Goal: Transaction & Acquisition: Purchase product/service

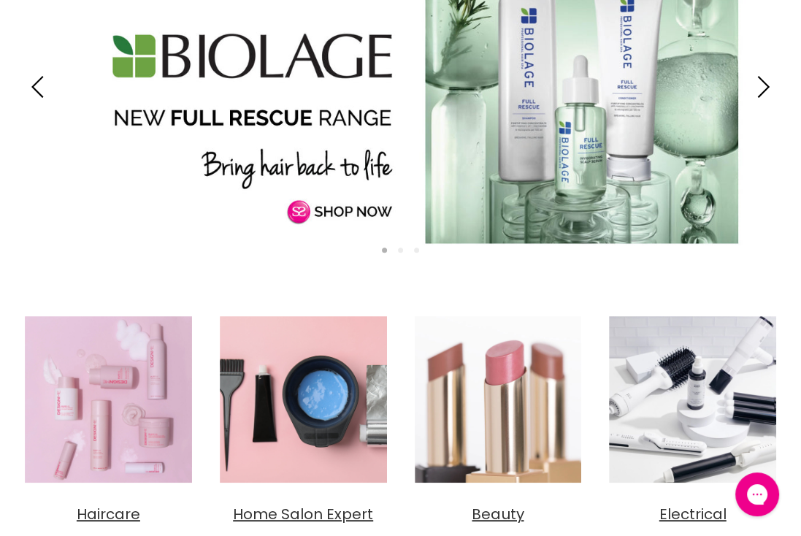
scroll to position [365, 0]
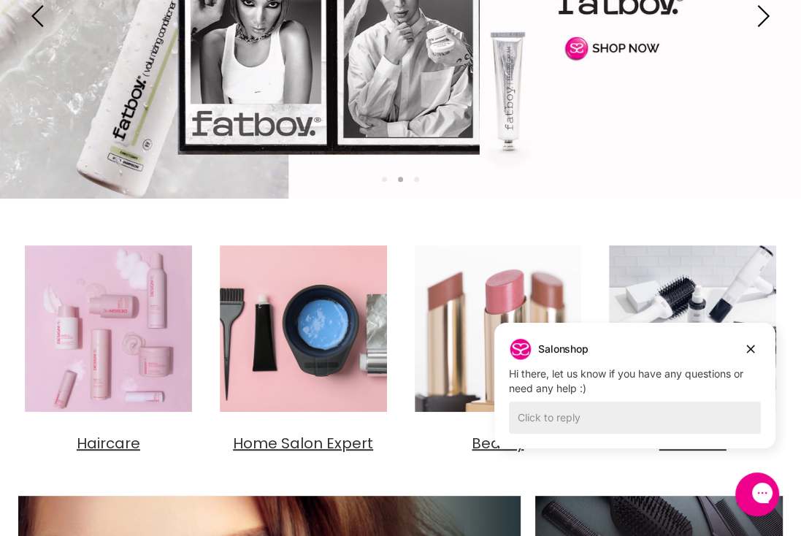
click at [593, 177] on ol "Slide show" at bounding box center [400, 178] width 801 height 12
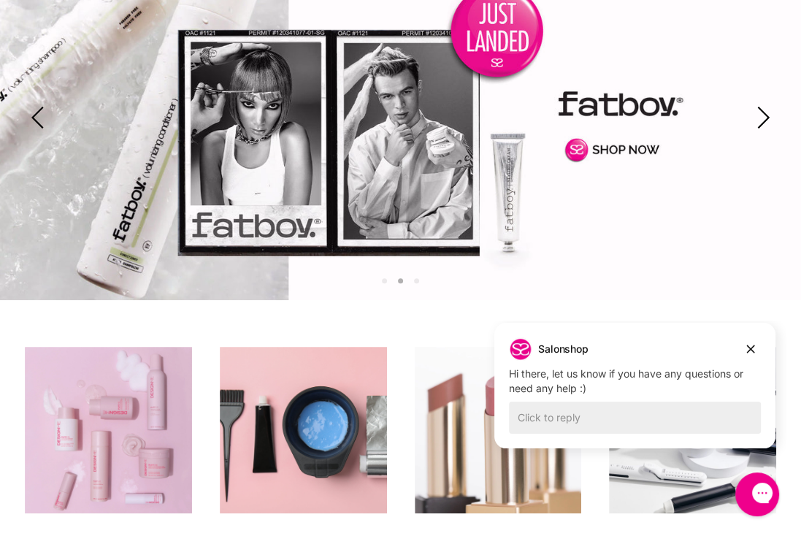
scroll to position [73, 0]
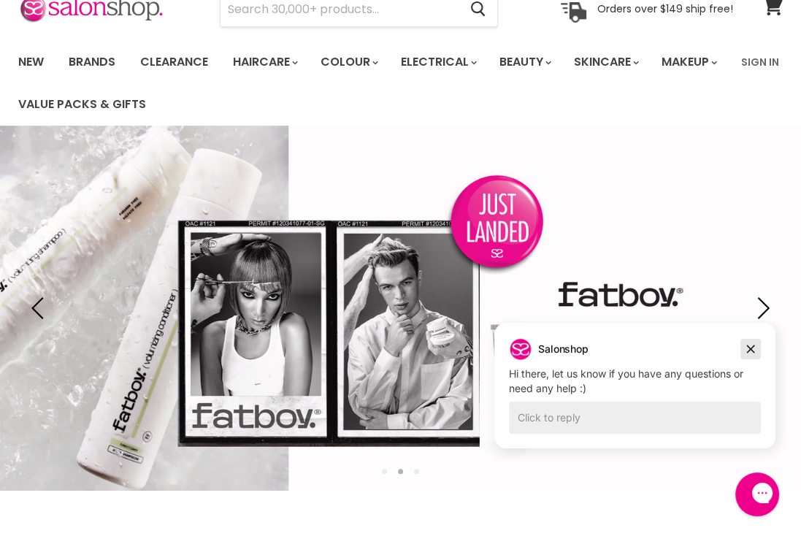
click at [751, 347] on icon "Dismiss campaign" at bounding box center [750, 349] width 15 height 18
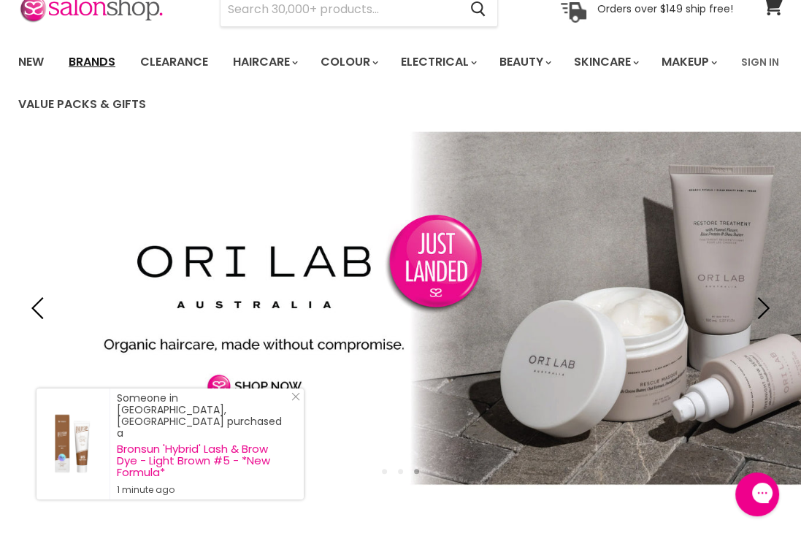
click at [85, 63] on link "Brands" at bounding box center [92, 62] width 69 height 31
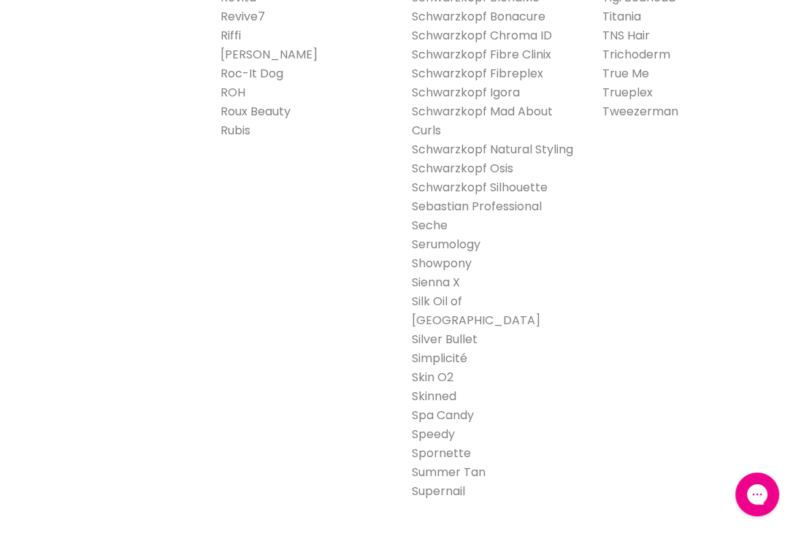
scroll to position [2554, 0]
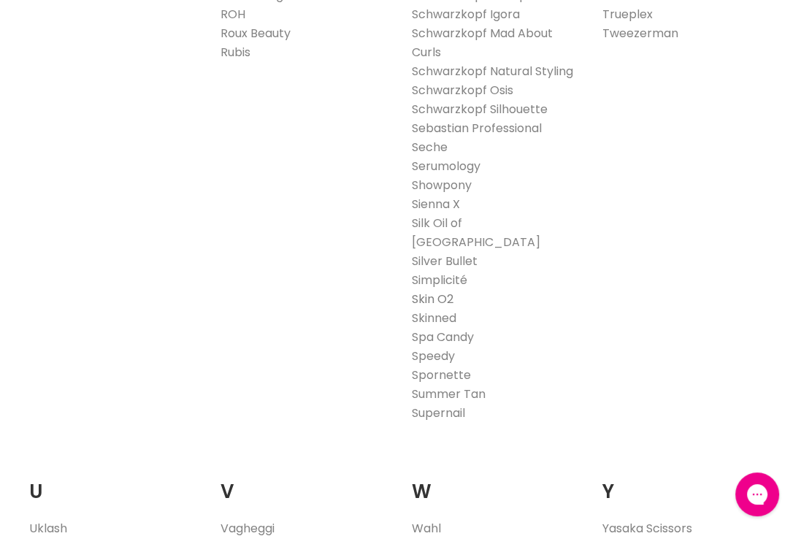
click at [441, 290] on link "Skin O2" at bounding box center [433, 298] width 42 height 17
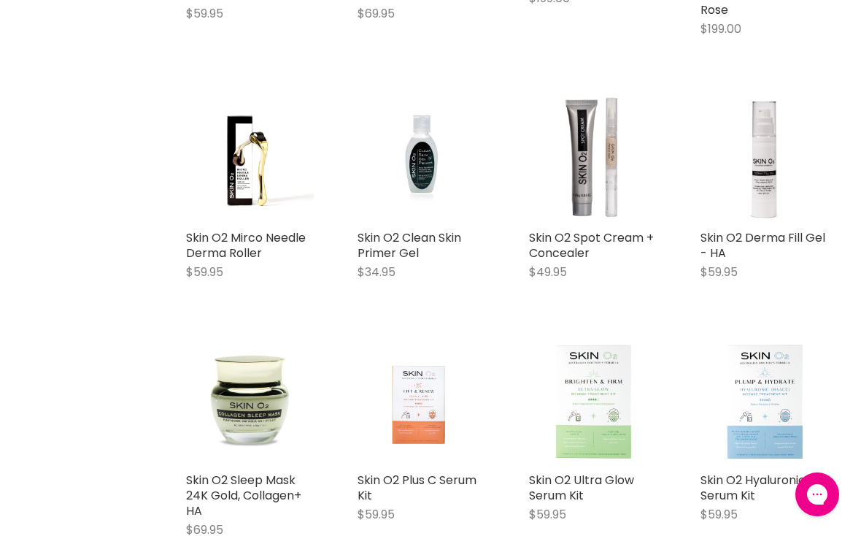
scroll to position [2850, 0]
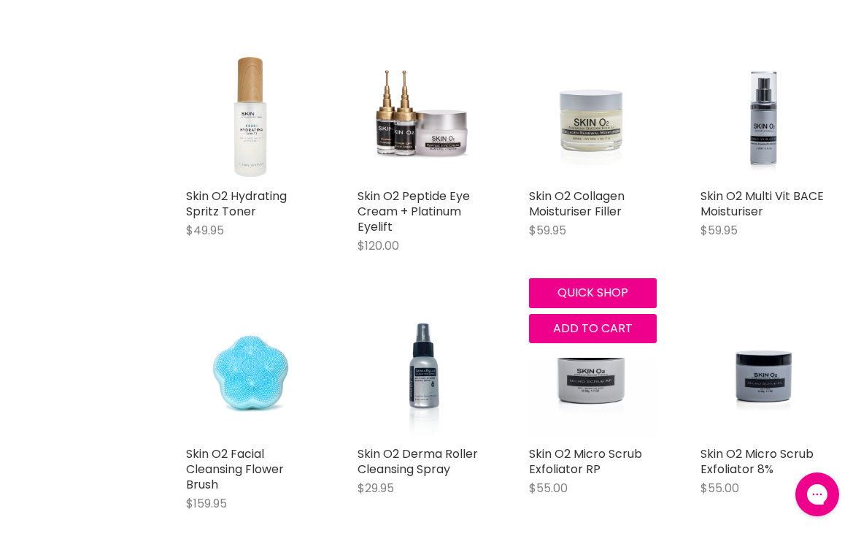
scroll to position [3215, 0]
